Goal: Find specific page/section: Find specific page/section

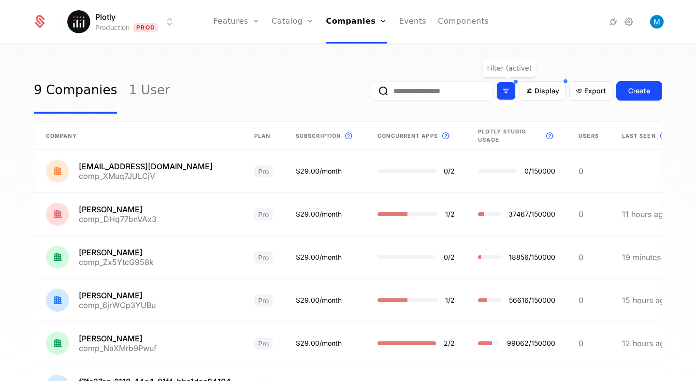
click at [502, 89] on div "Filter options" at bounding box center [506, 91] width 19 height 18
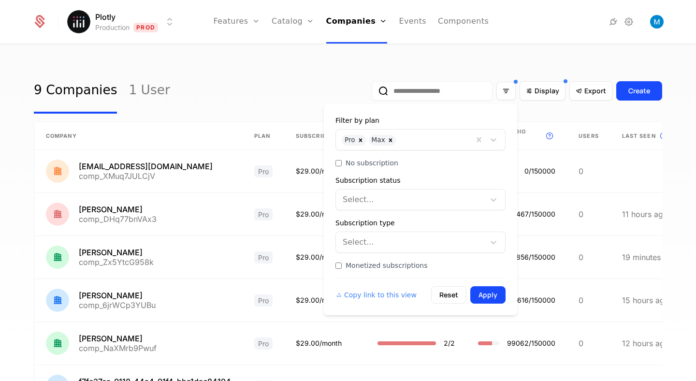
click at [422, 142] on div at bounding box center [434, 139] width 67 height 14
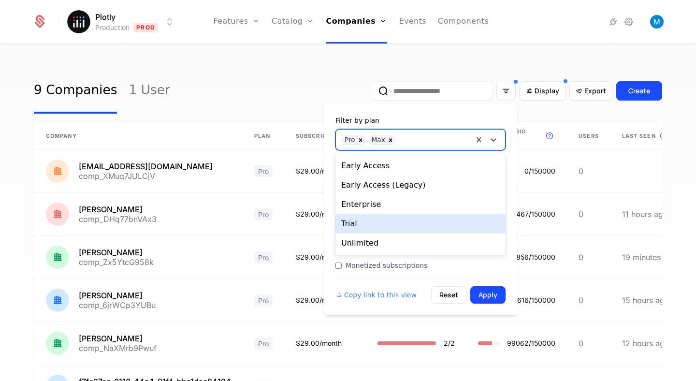
click at [369, 220] on div "Trial" at bounding box center [421, 223] width 170 height 19
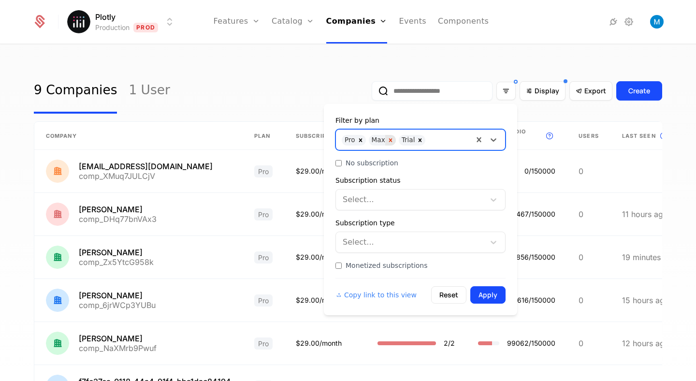
click at [388, 142] on icon "Remove Max" at bounding box center [390, 140] width 7 height 7
click at [363, 140] on icon "Remove Pro" at bounding box center [360, 140] width 7 height 7
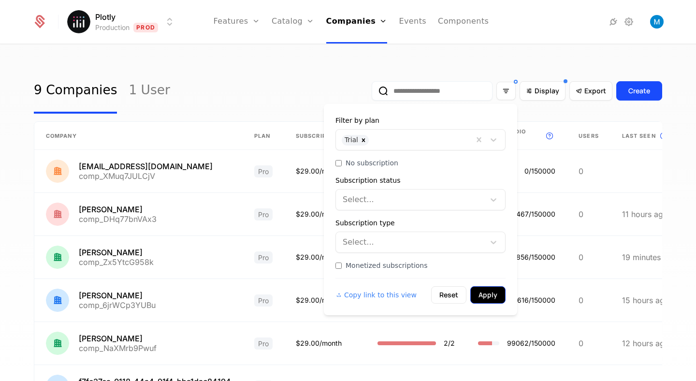
click at [487, 296] on button "Apply" at bounding box center [488, 294] width 35 height 17
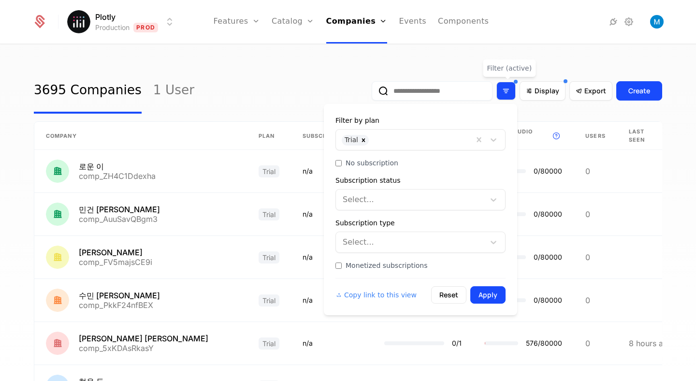
click at [511, 89] on icon "Filter options" at bounding box center [506, 91] width 9 height 9
click at [385, 183] on div "Subscription status" at bounding box center [421, 181] width 170 height 10
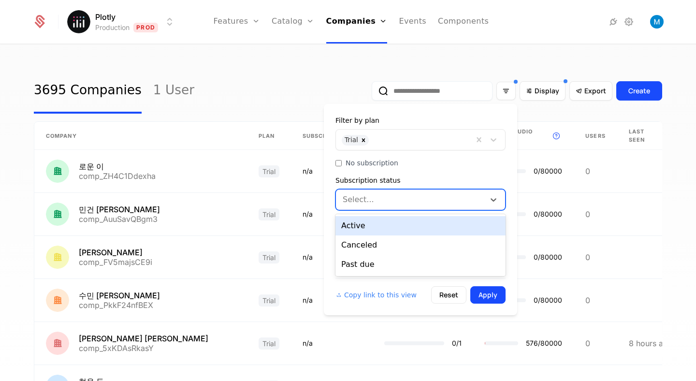
click at [385, 197] on div at bounding box center [411, 200] width 135 height 14
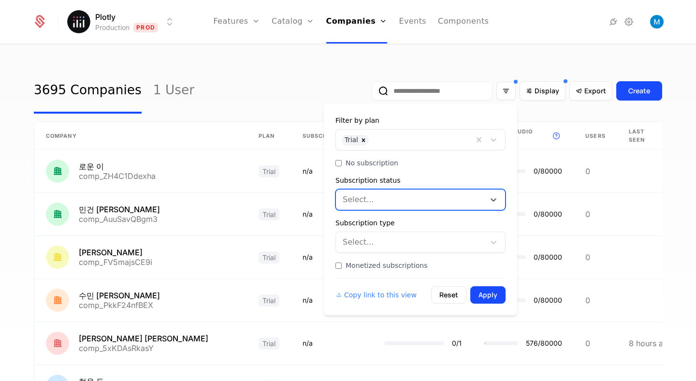
click at [385, 197] on div at bounding box center [411, 200] width 135 height 14
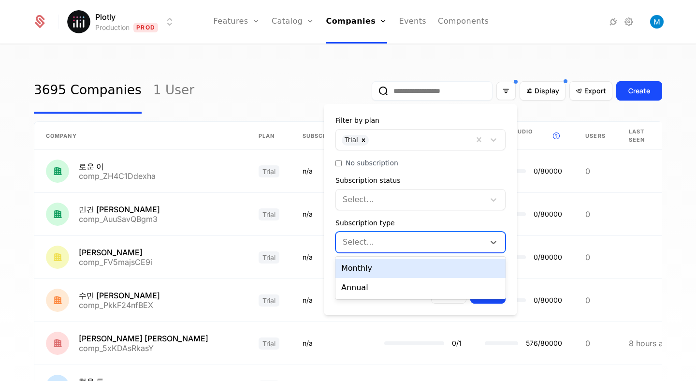
click at [383, 244] on div at bounding box center [411, 243] width 135 height 14
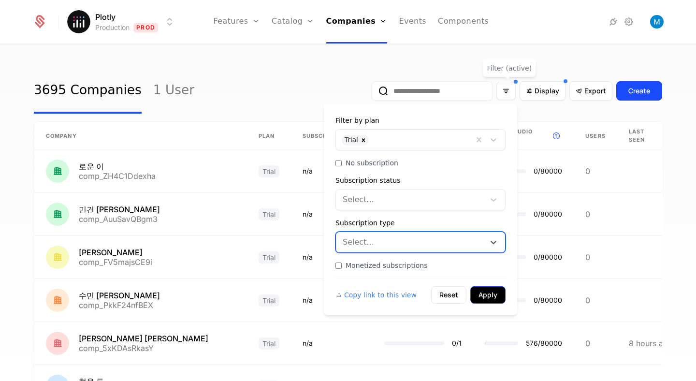
click at [493, 295] on button "Apply" at bounding box center [488, 294] width 35 height 17
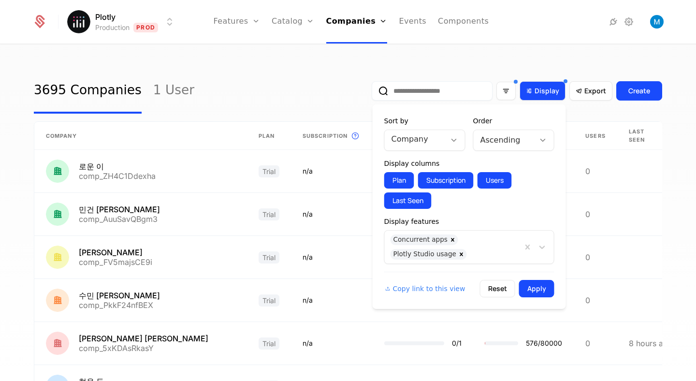
click at [547, 91] on span "Display" at bounding box center [547, 91] width 25 height 10
click at [454, 142] on icon at bounding box center [454, 140] width 9 height 9
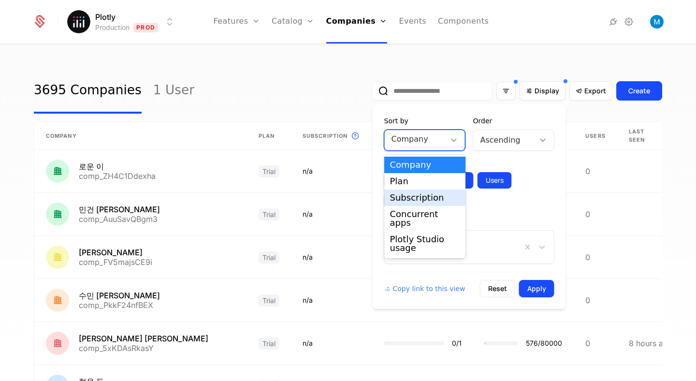
scroll to position [24, 0]
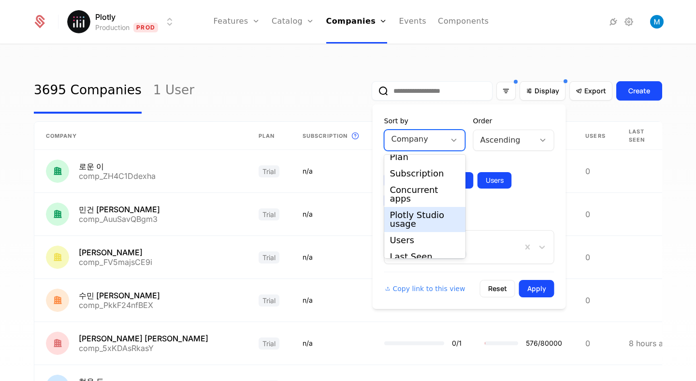
click at [429, 211] on div "Plotly Studio usage" at bounding box center [425, 219] width 70 height 17
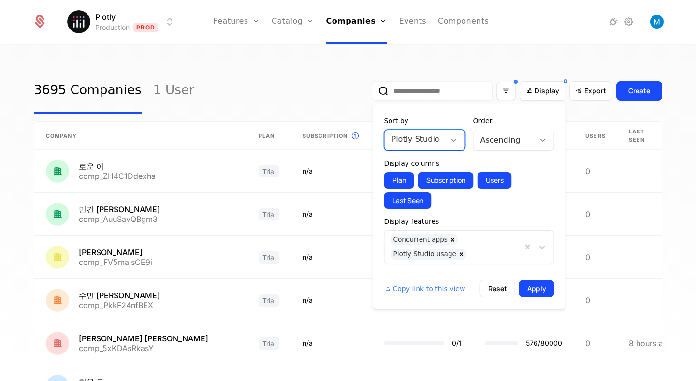
click at [518, 137] on div at bounding box center [504, 140] width 47 height 14
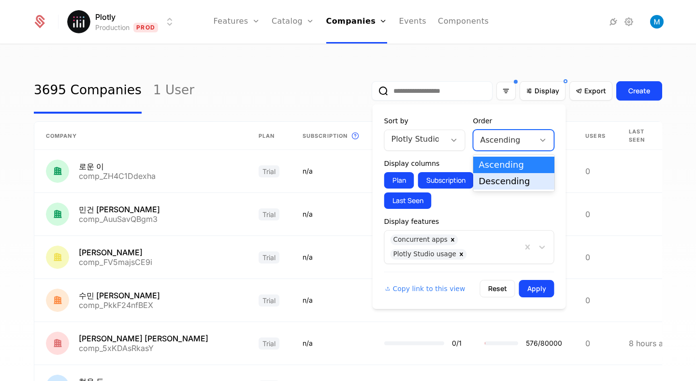
click at [505, 174] on div "Descending" at bounding box center [513, 181] width 81 height 16
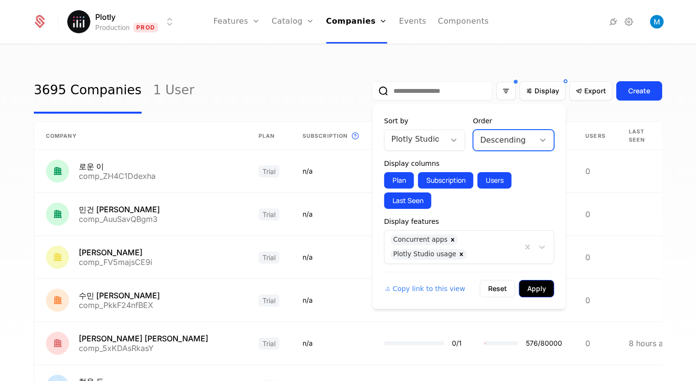
click at [537, 291] on button "Apply" at bounding box center [536, 288] width 35 height 17
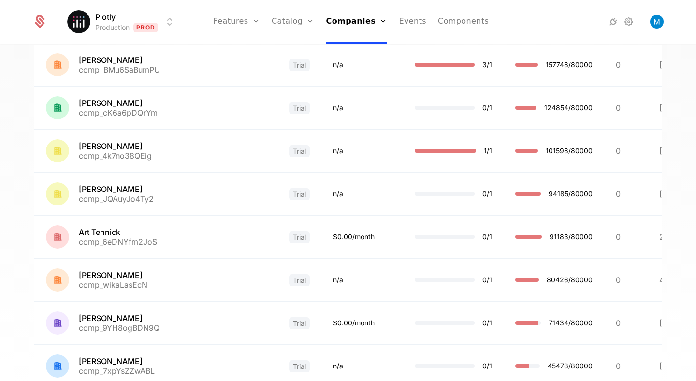
scroll to position [265, 0]
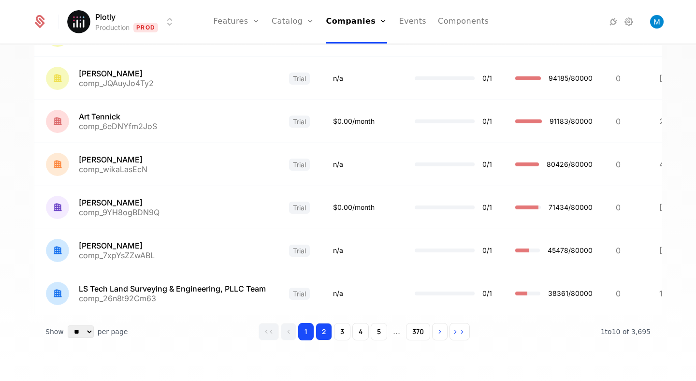
click at [324, 331] on button "2" at bounding box center [324, 331] width 16 height 17
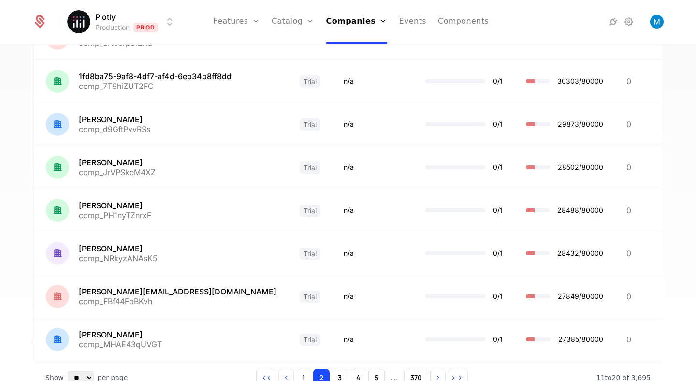
scroll to position [265, 0]
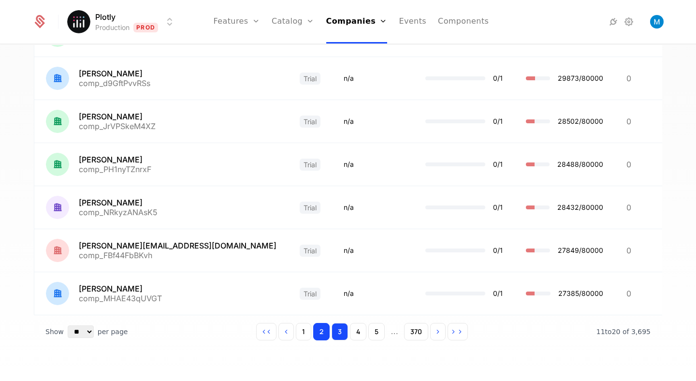
click at [342, 329] on button "3" at bounding box center [340, 331] width 16 height 17
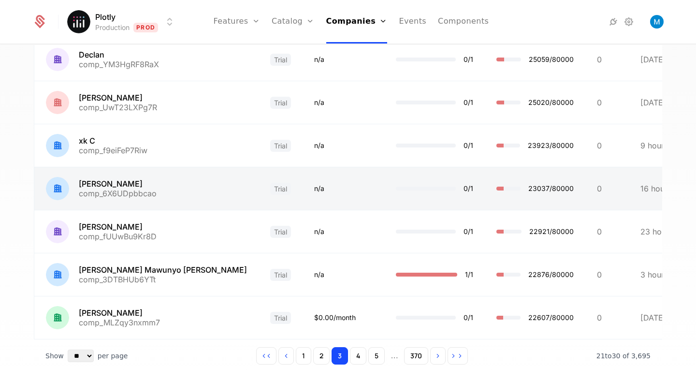
scroll to position [261, 0]
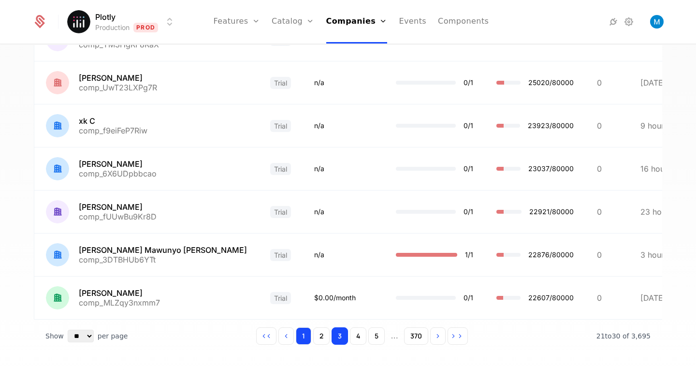
click at [300, 331] on button "1" at bounding box center [303, 335] width 15 height 17
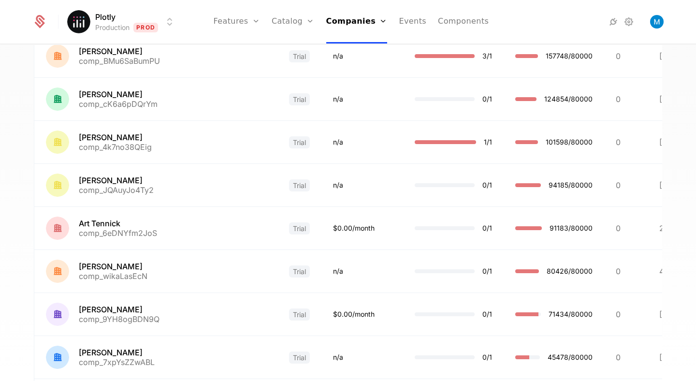
scroll to position [189, 0]
